Goal: Task Accomplishment & Management: Manage account settings

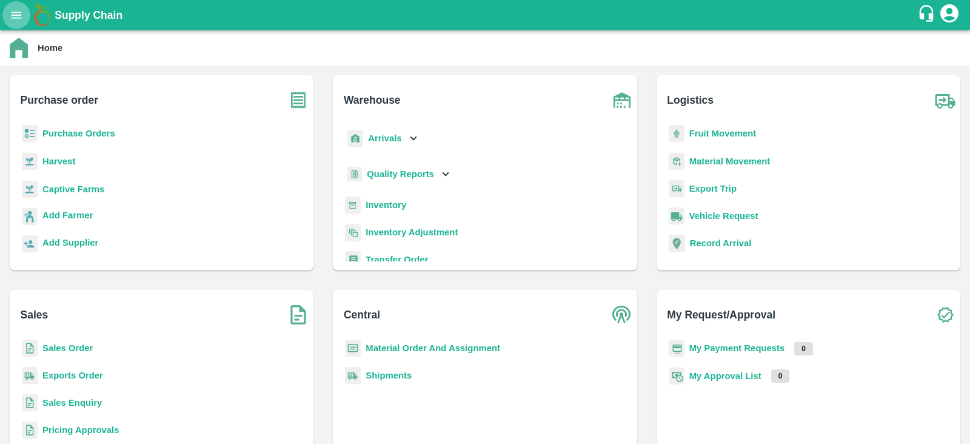
click at [15, 22] on button "open drawer" at bounding box center [16, 15] width 28 height 28
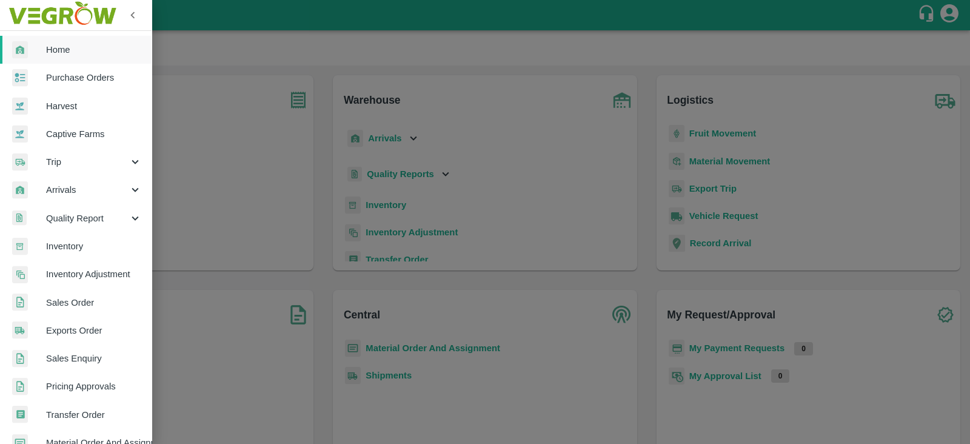
scroll to position [246, 0]
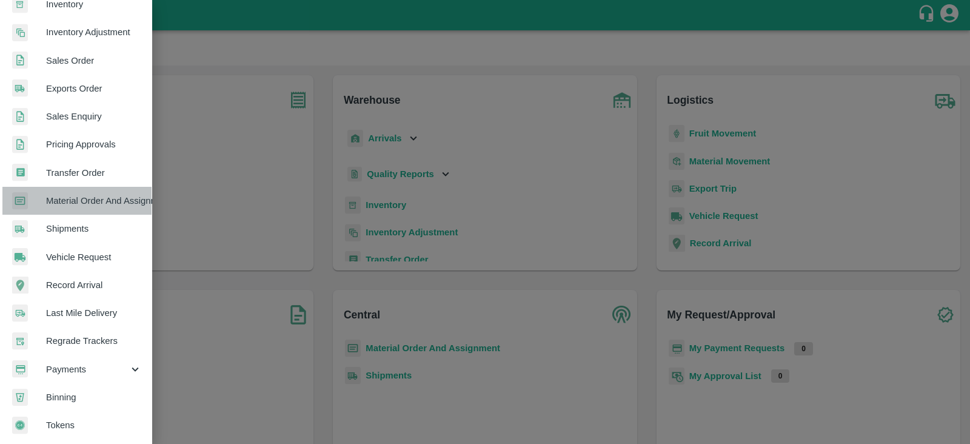
click at [126, 204] on link "Material Order And Assignment" at bounding box center [76, 201] width 152 height 28
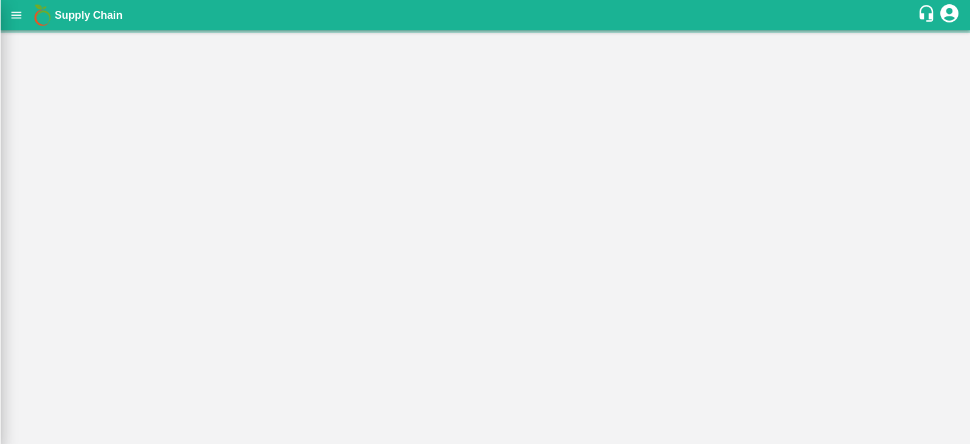
scroll to position [242, 0]
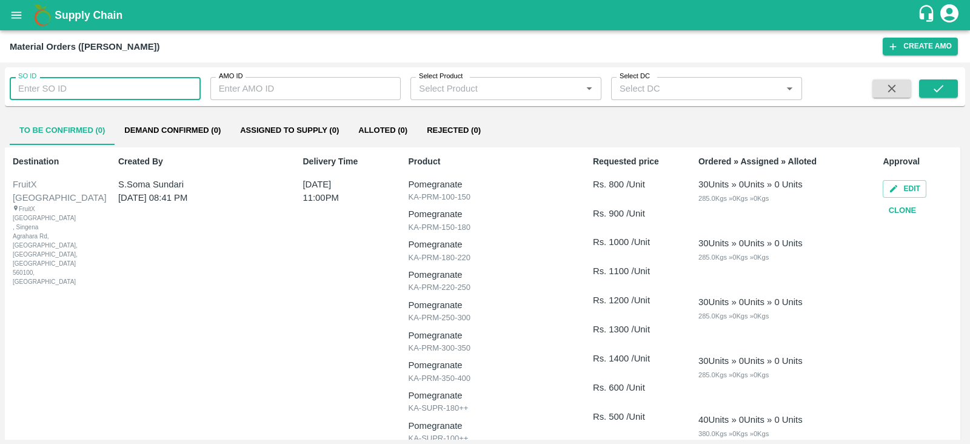
click at [110, 93] on input "SO ID" at bounding box center [105, 88] width 191 height 23
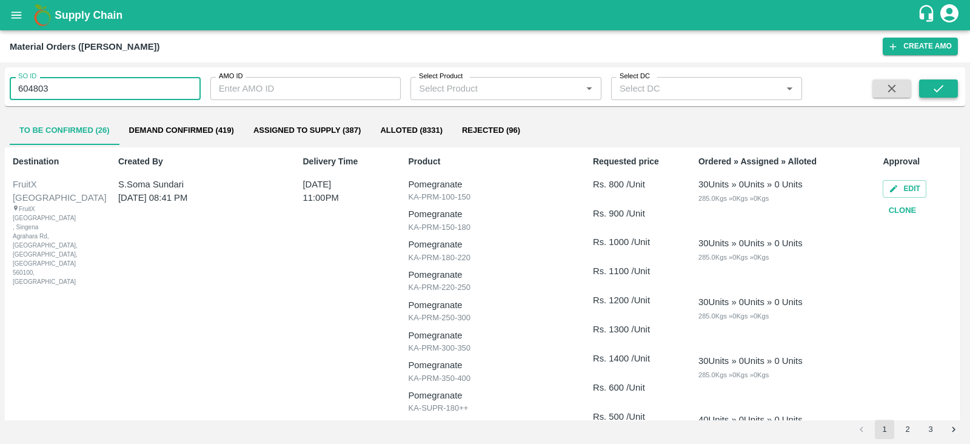
type input "604803"
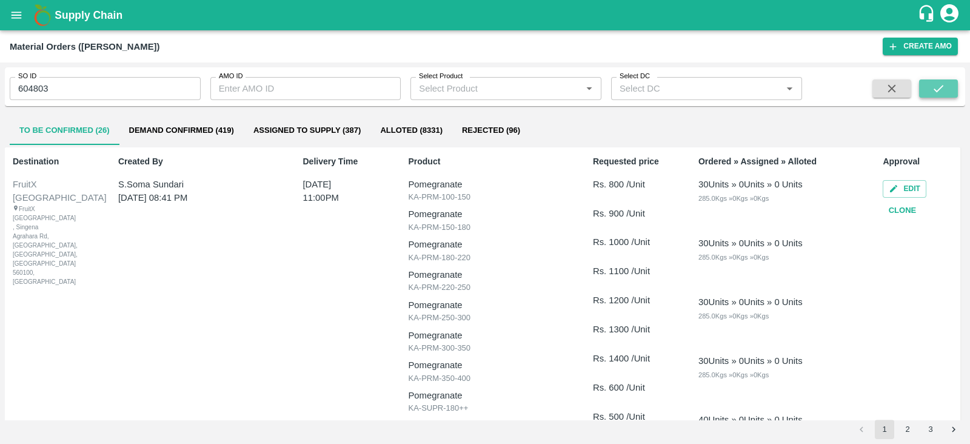
click at [947, 91] on button "submit" at bounding box center [938, 88] width 39 height 18
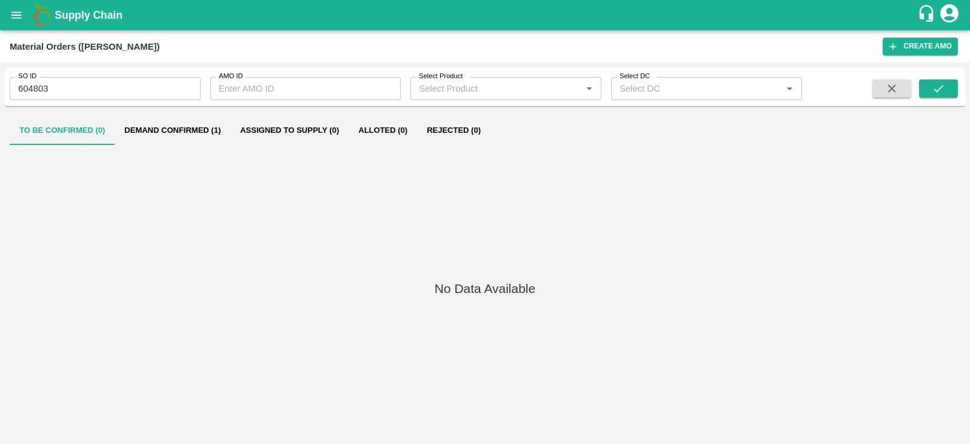
click at [201, 143] on button "Demand Confirmed (1)" at bounding box center [173, 130] width 116 height 29
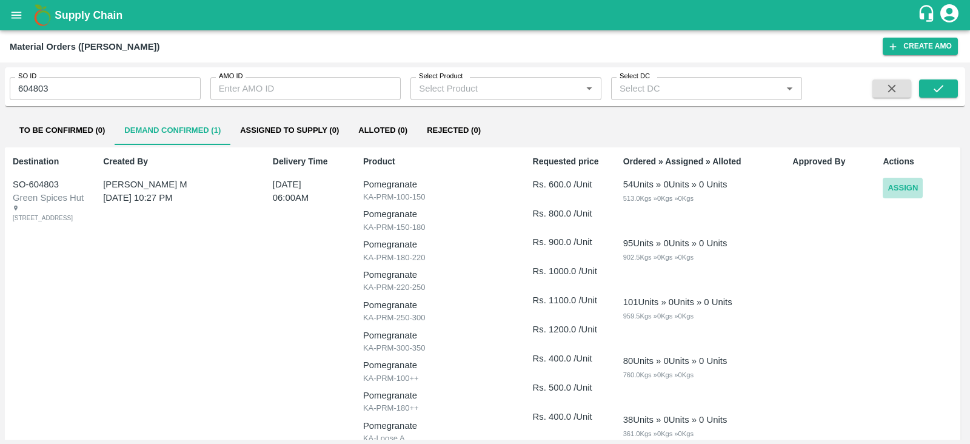
click at [901, 188] on button "Assign" at bounding box center [902, 188] width 40 height 21
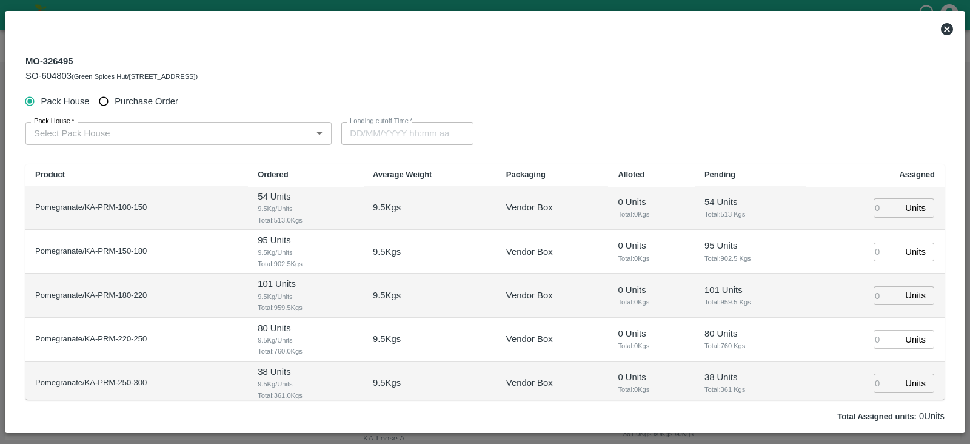
type input "[DATE] 06:00 AM"
click at [124, 95] on span "Purchase Order" at bounding box center [147, 101] width 64 height 13
click at [115, 94] on input "Purchase Order" at bounding box center [104, 101] width 22 height 22
radio input "true"
click at [134, 133] on input "PO   *" at bounding box center [163, 133] width 269 height 16
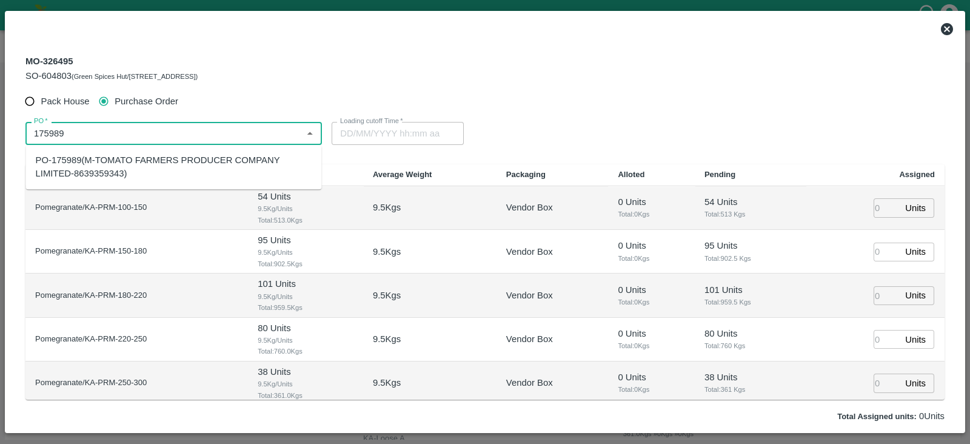
click at [141, 160] on div "PO-175989(M-TOMATO FARMERS PRODUCER COMPANY LIMITED-8639359343)" at bounding box center [174, 166] width 276 height 27
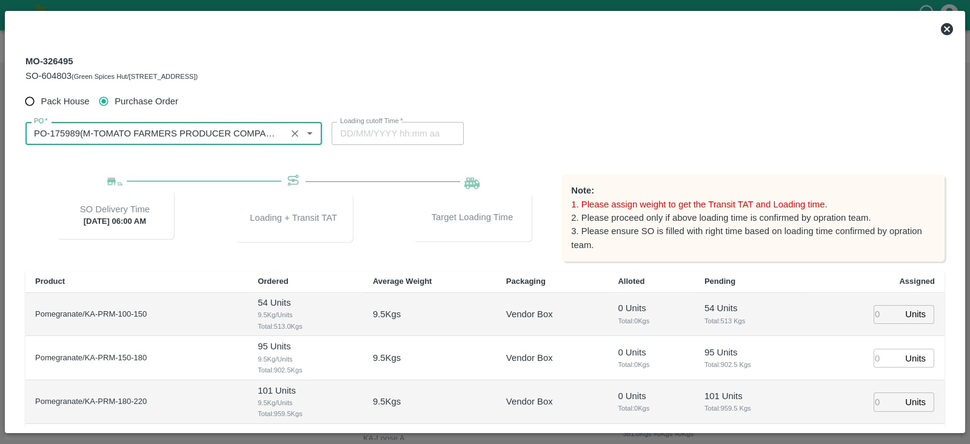
scroll to position [63, 0]
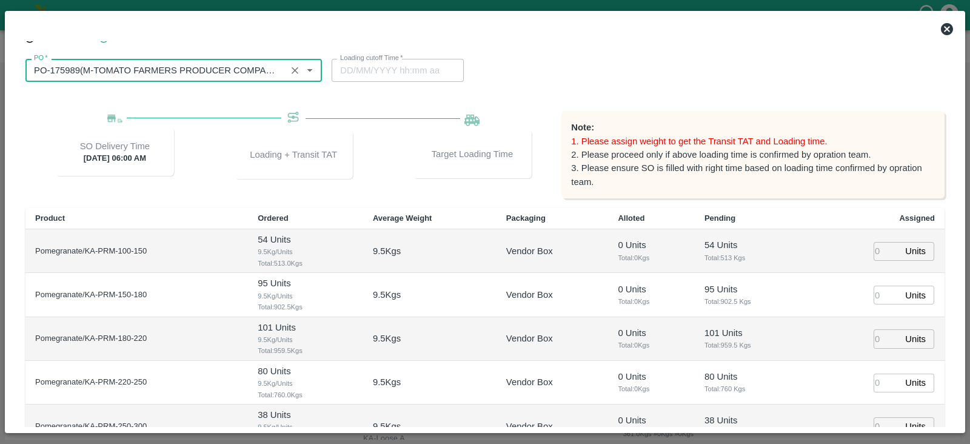
type input "PO-175989(M-TOMATO FARMERS PRODUCER COMPANY LIMITED-8639359343)"
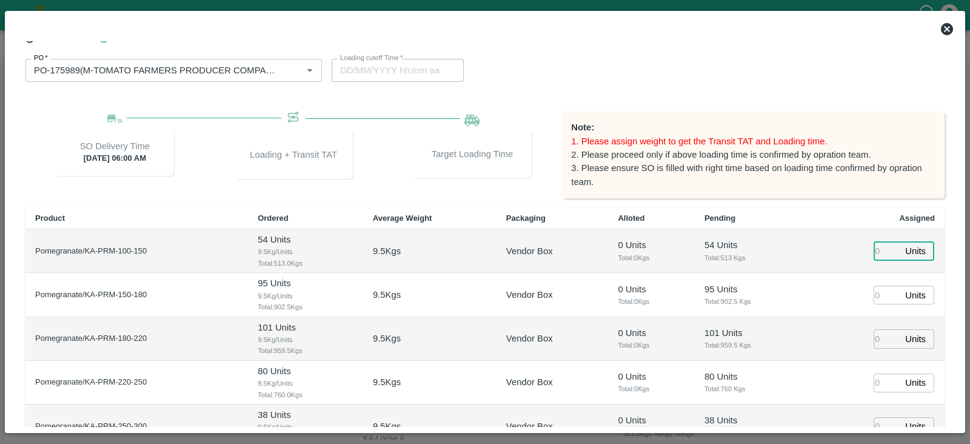
click at [878, 244] on input "number" at bounding box center [886, 251] width 27 height 19
type input "54"
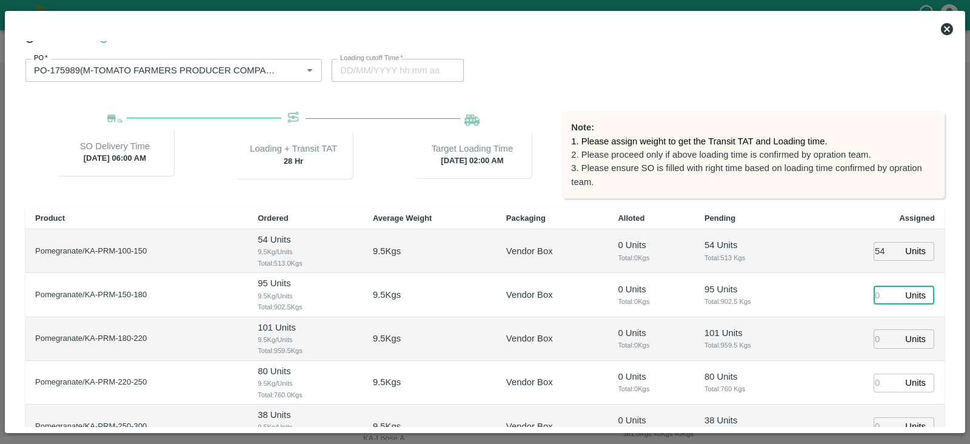
type input "[DATE] 02:00 AM"
type input "95"
type input "101"
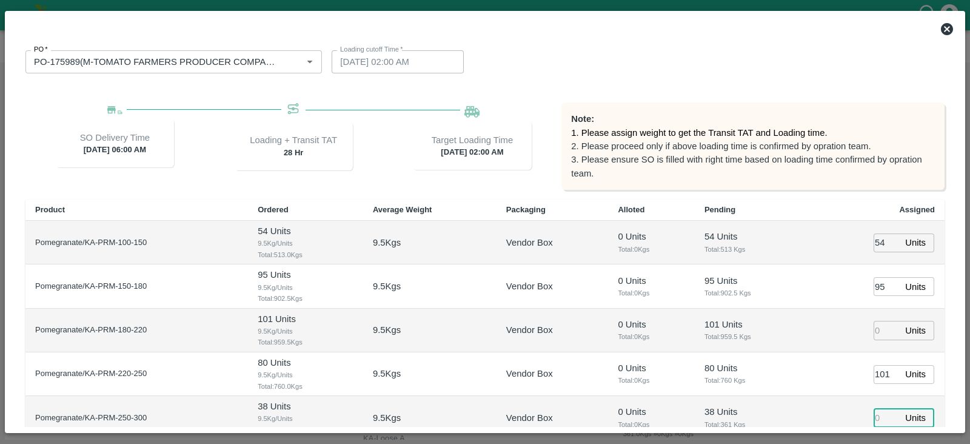
type input "[DATE] 12:00 AM"
click at [873, 329] on input "number" at bounding box center [886, 330] width 27 height 19
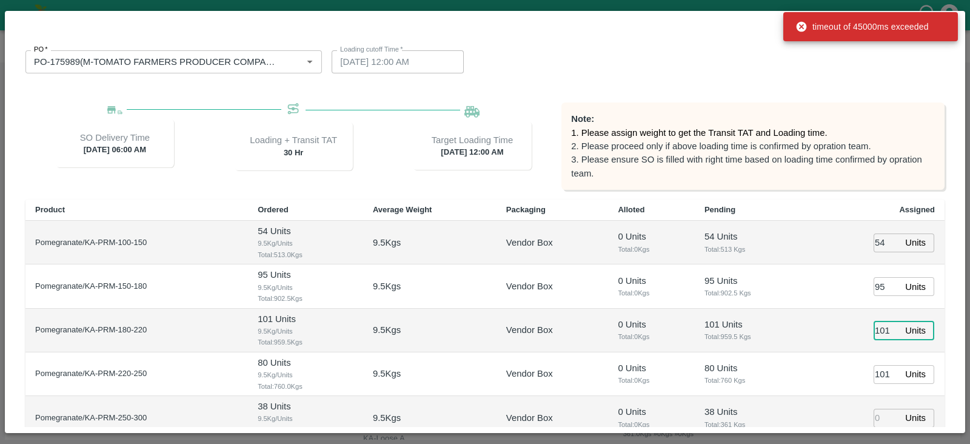
type input "101"
type input "[DATE] 01:00 AM"
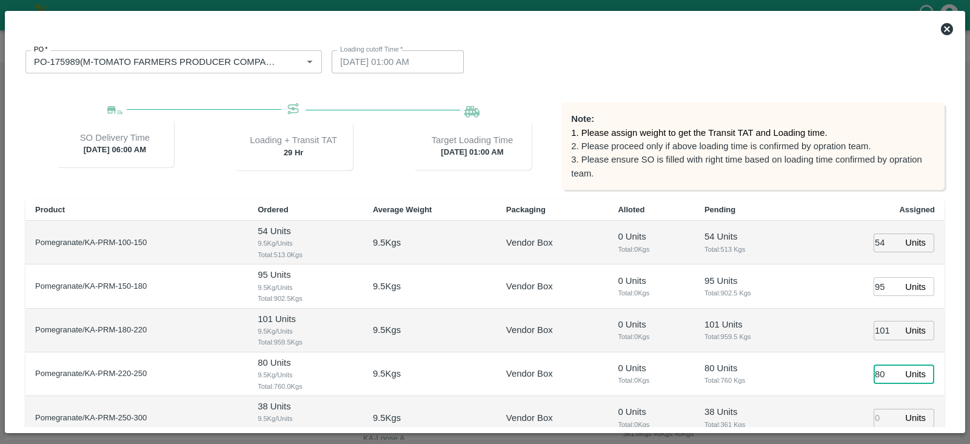
type input "80"
type input "38"
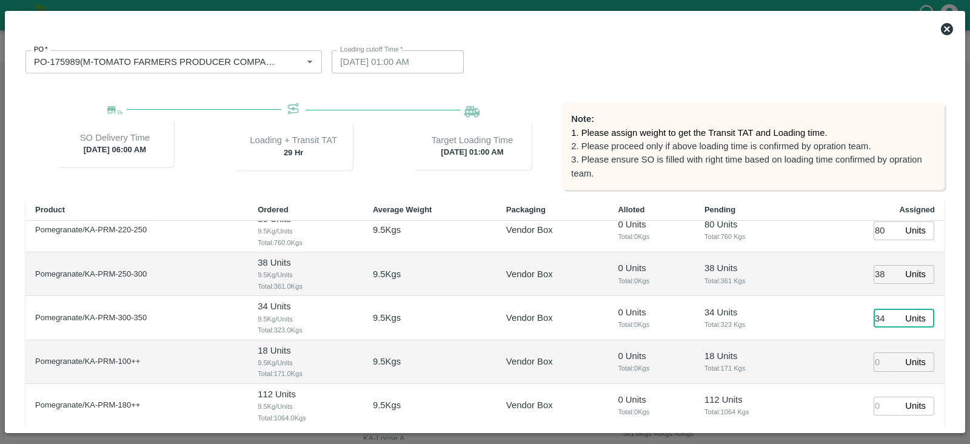
type input "34"
type input "18"
type input "112"
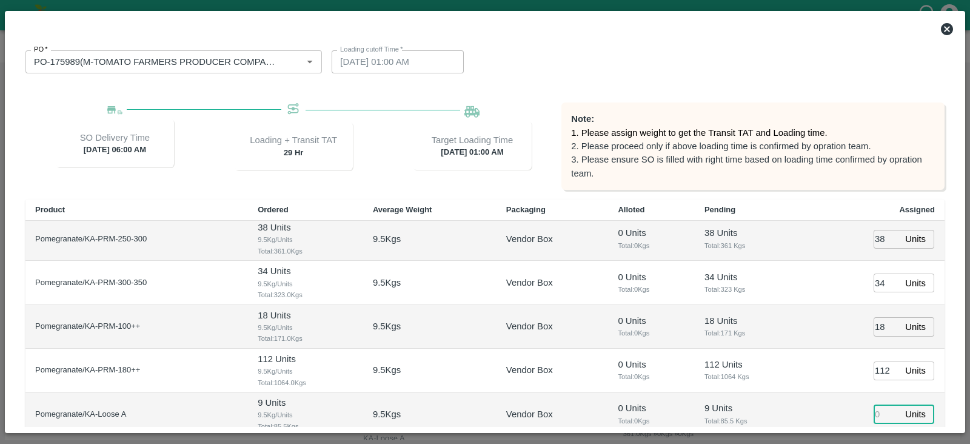
type input "[DATE] 12:00 AM"
type input "9"
click at [788, 366] on p "112 Units" at bounding box center [750, 364] width 93 height 13
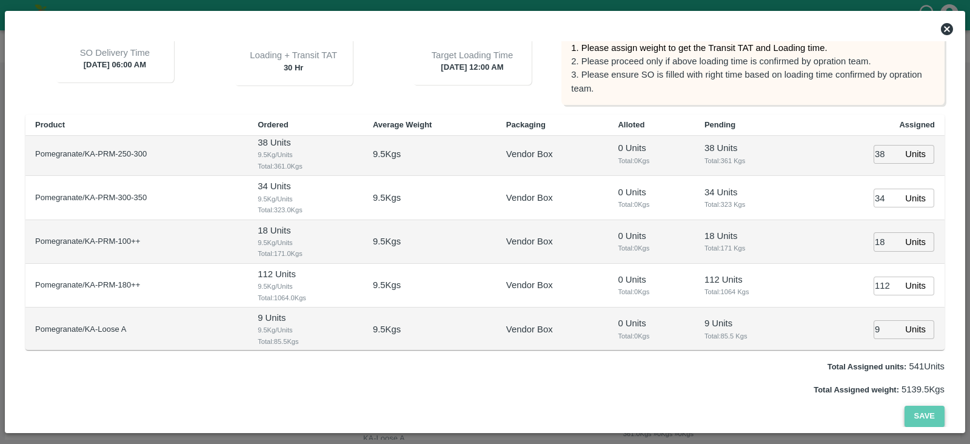
click at [917, 409] on button "Save" at bounding box center [924, 415] width 40 height 21
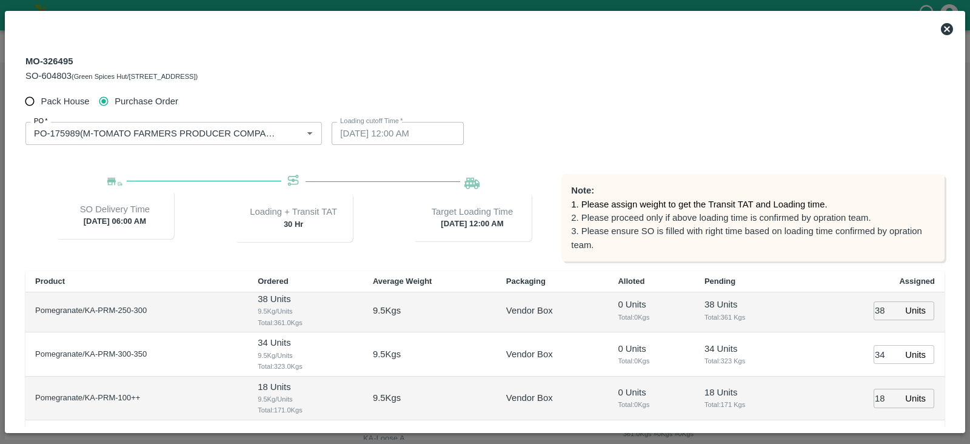
click at [949, 27] on icon at bounding box center [946, 29] width 15 height 15
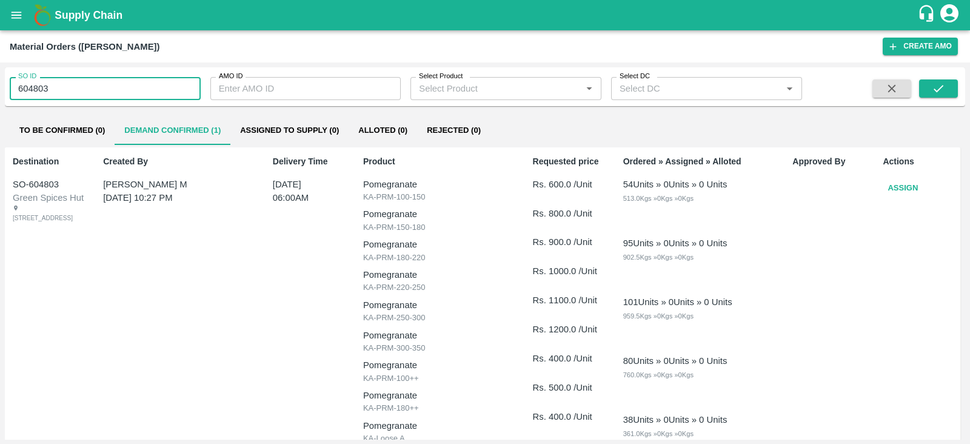
click at [39, 86] on input "604803" at bounding box center [105, 88] width 191 height 23
type input "604803"
type input "604984"
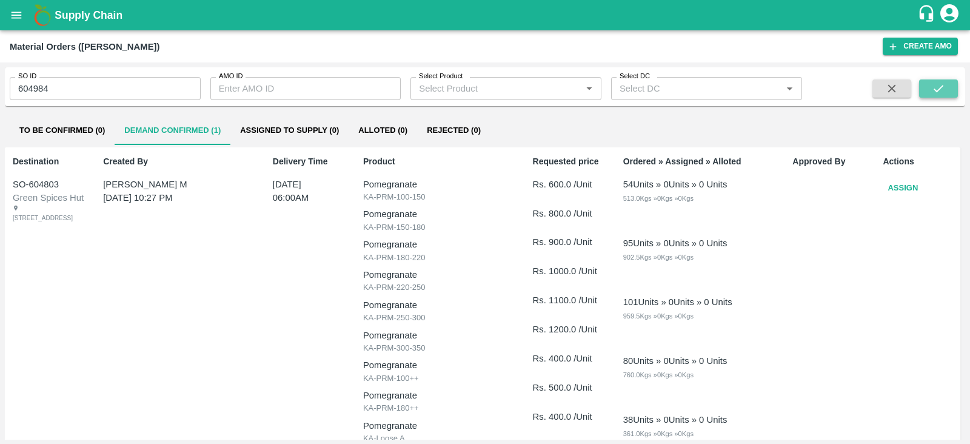
click at [933, 90] on icon "submit" at bounding box center [938, 88] width 13 height 13
click at [895, 193] on button "Assign" at bounding box center [902, 188] width 40 height 21
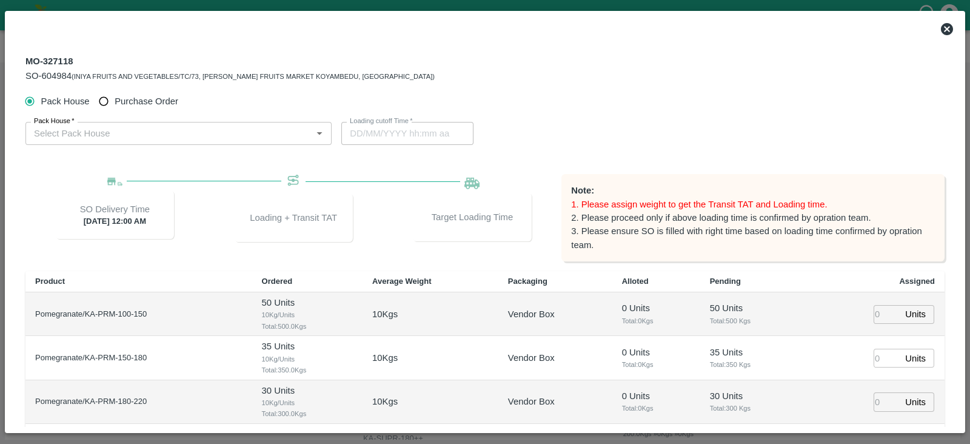
click at [157, 95] on span "Purchase Order" at bounding box center [147, 101] width 64 height 13
click at [115, 95] on input "Purchase Order" at bounding box center [104, 101] width 22 height 22
radio input "true"
click at [116, 126] on input "PO   *" at bounding box center [163, 133] width 269 height 16
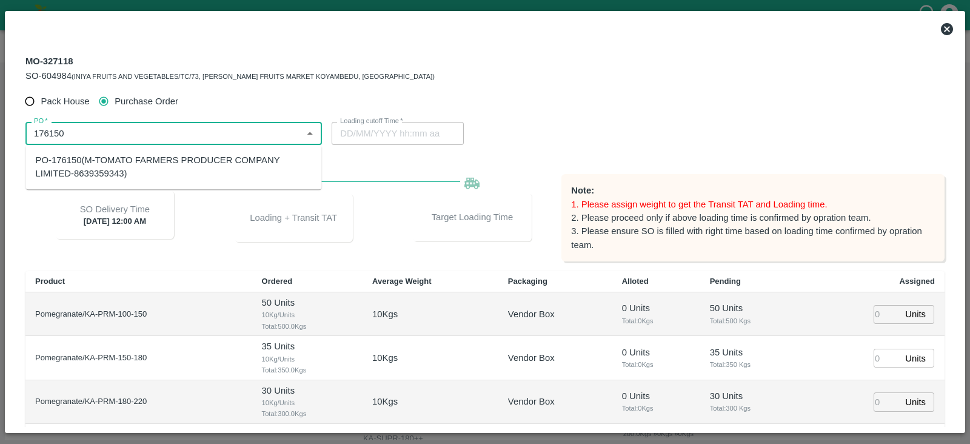
click at [138, 176] on div "PO-176150(M-TOMATO FARMERS PRODUCER COMPANY LIMITED-8639359343)" at bounding box center [174, 166] width 276 height 27
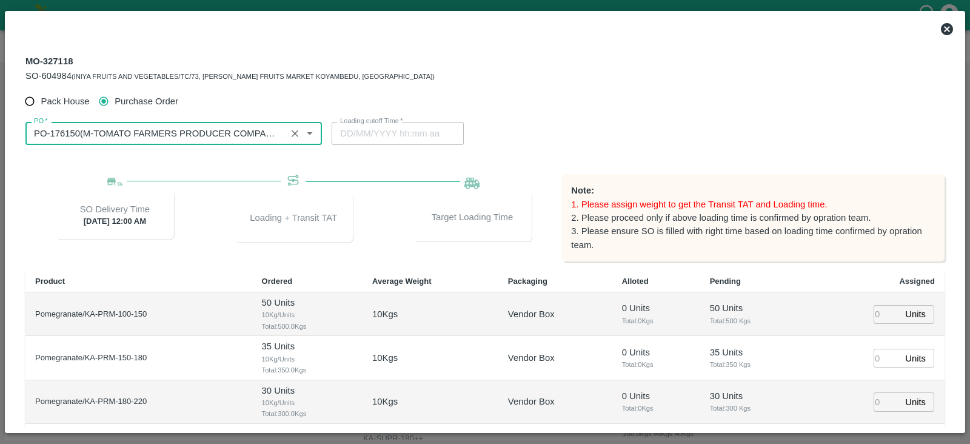
type input "PO-176150(M-TOMATO FARMERS PRODUCER COMPANY LIMITED-8639359343)"
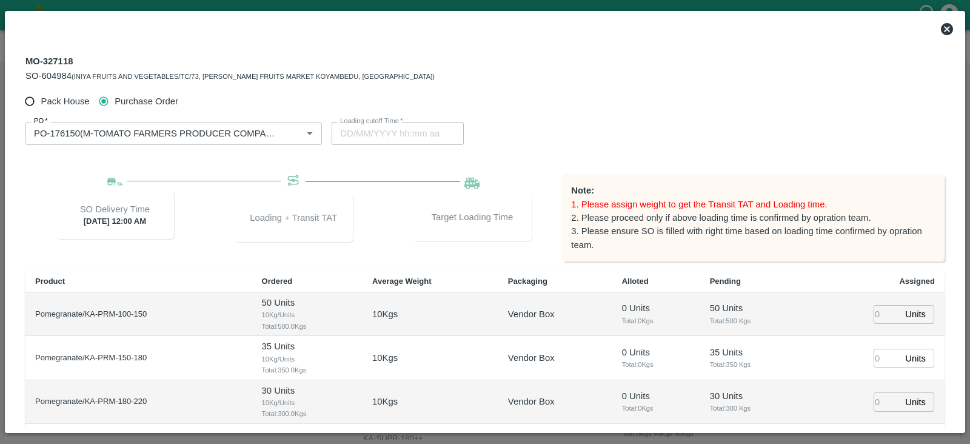
click at [595, 177] on div "Note: 1. Please assign weight to get the Transit TAT and Loading time. 2. Pleas…" at bounding box center [752, 217] width 383 height 87
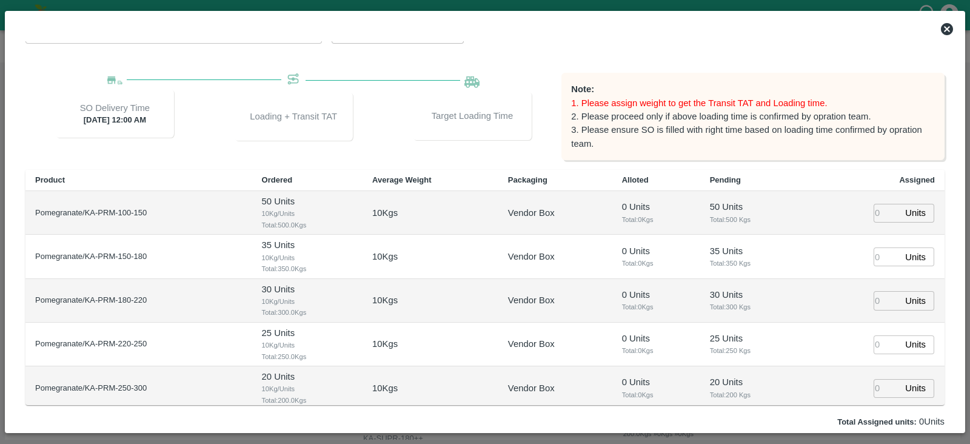
scroll to position [102, 0]
click at [875, 205] on input "number" at bounding box center [886, 211] width 27 height 19
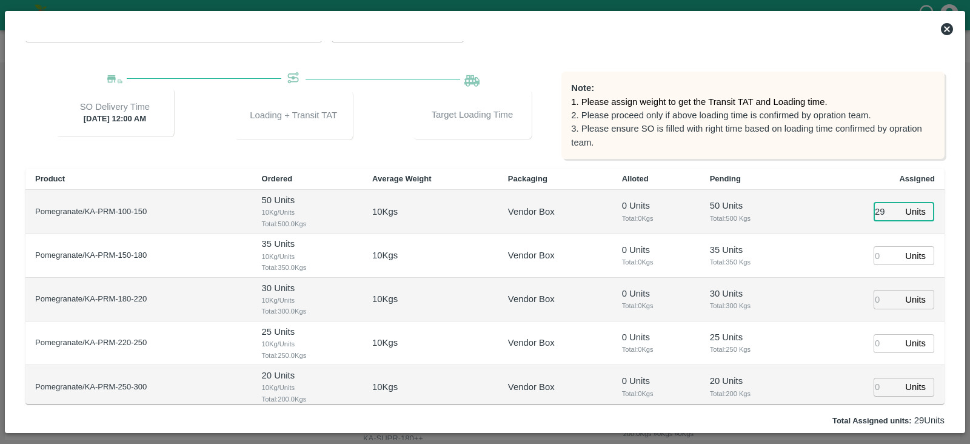
type input "29"
type input "[DATE] 10:22 AM"
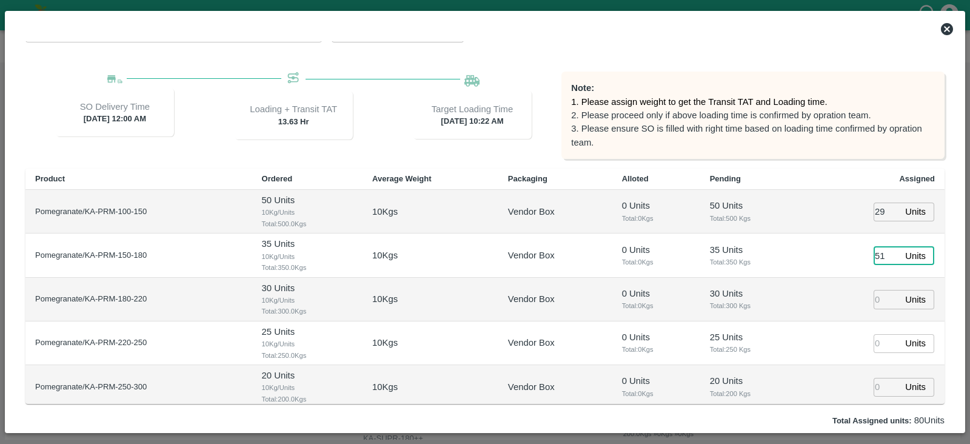
type input "51"
type input "77"
type input "61"
type input "[DATE] 08:22 AM"
type input "33"
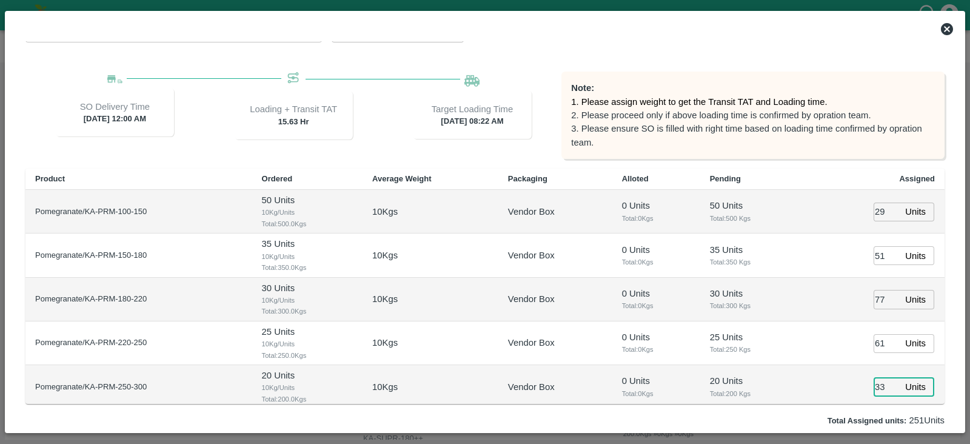
scroll to position [144, 0]
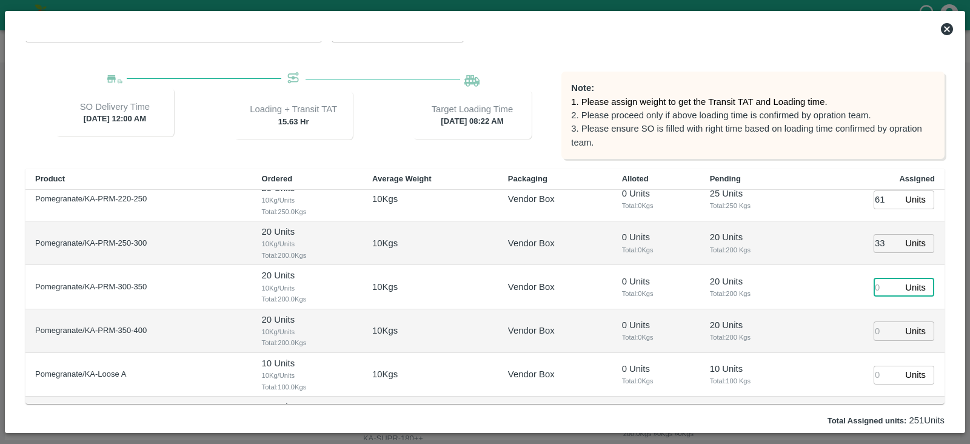
type input "[DATE] 09:22 AM"
type input "18"
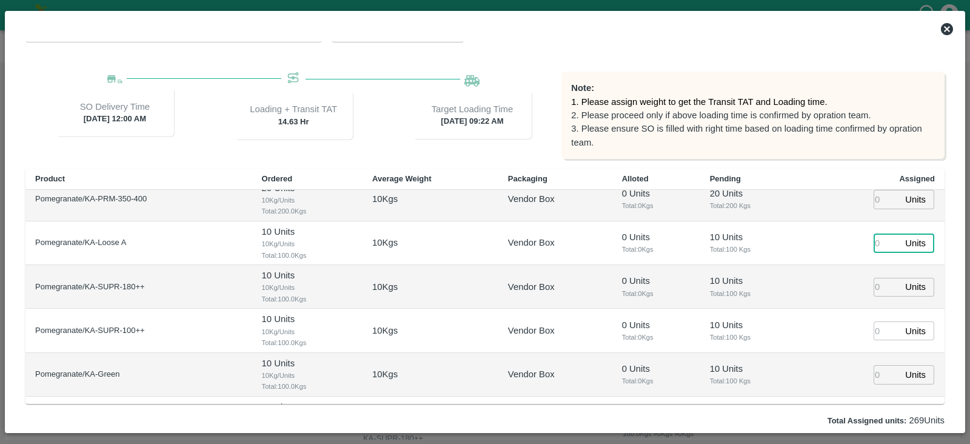
click at [876, 243] on input "number" at bounding box center [886, 243] width 27 height 19
type input "3"
type input "70"
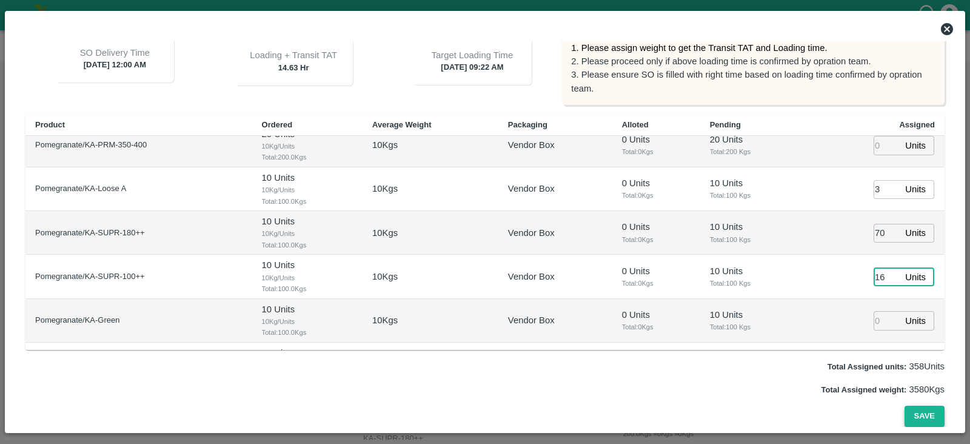
type input "16"
click at [921, 406] on button "Save" at bounding box center [924, 415] width 40 height 21
